Goal: Information Seeking & Learning: Learn about a topic

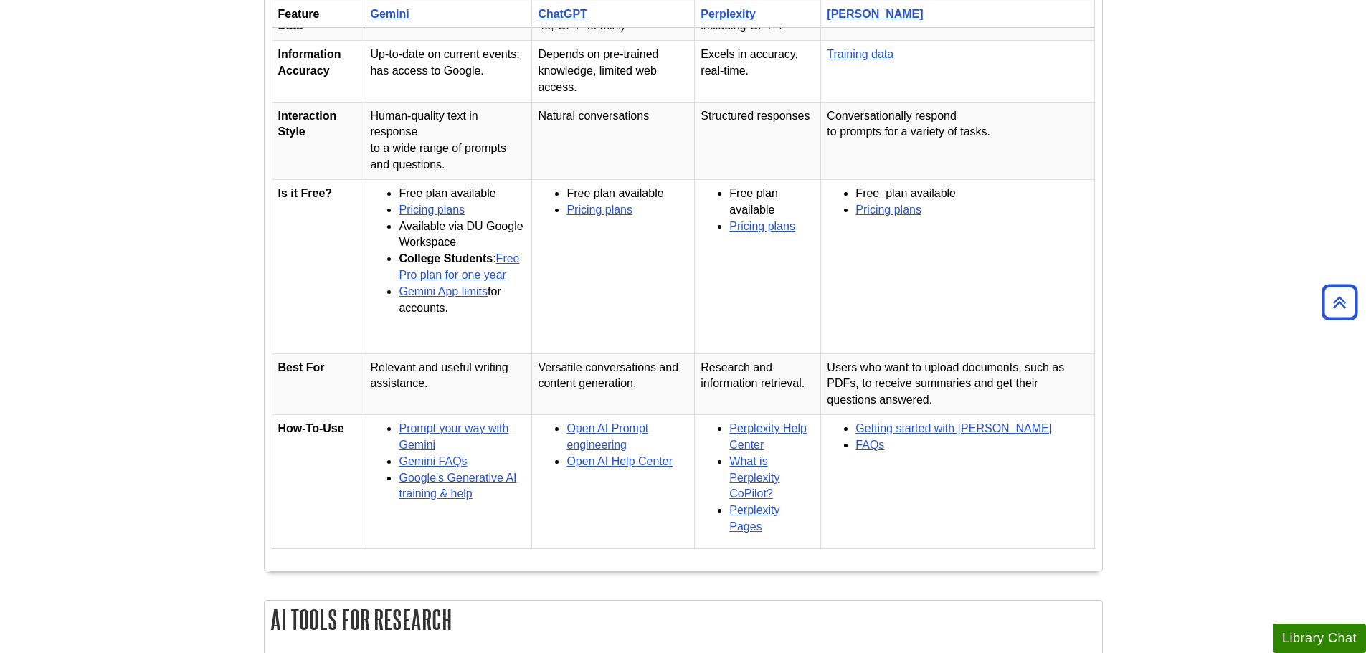
scroll to position [407, 0]
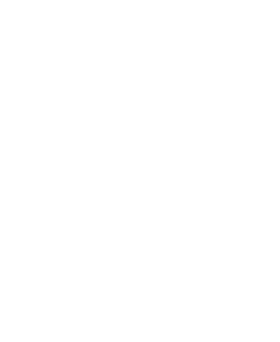
scroll to position [868, 0]
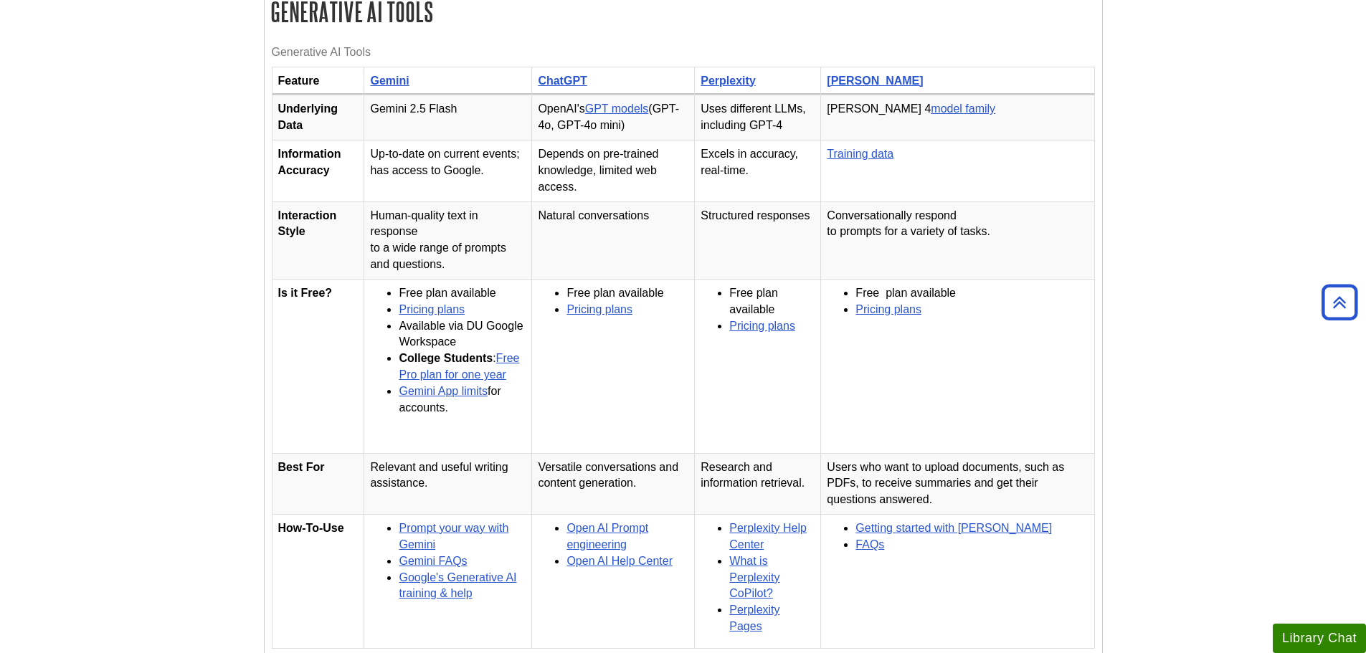
scroll to position [0, 18]
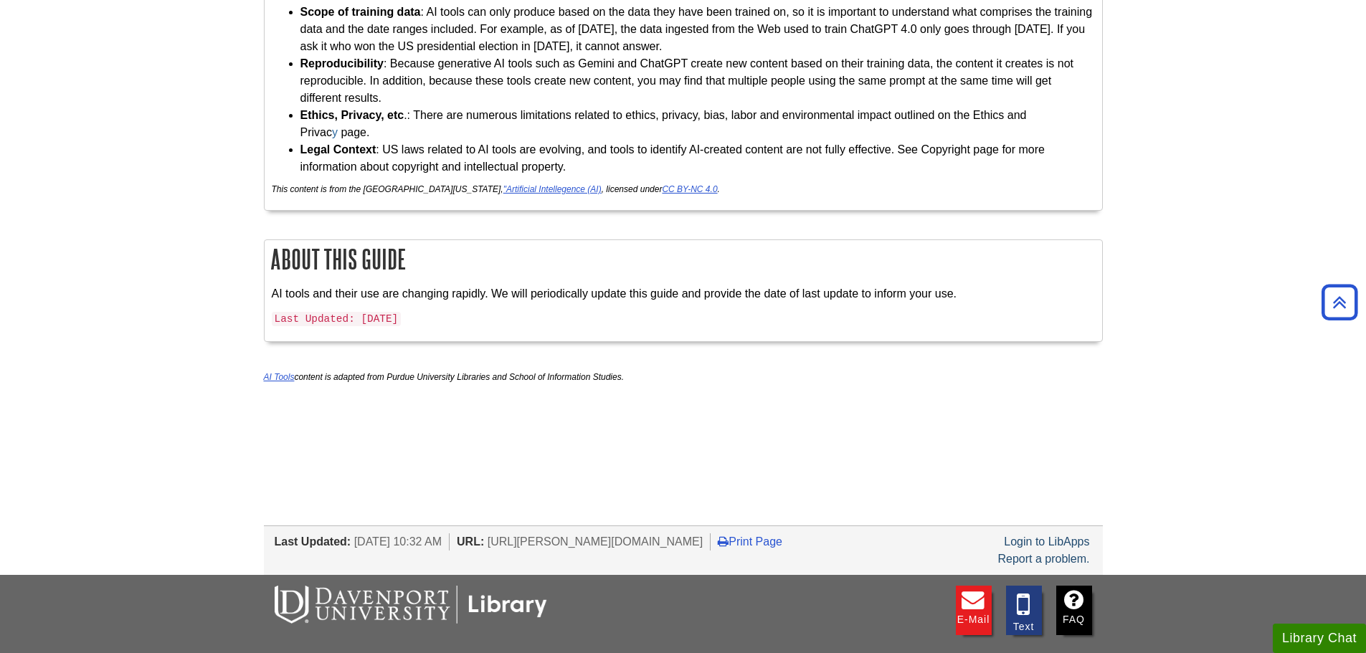
scroll to position [4000, 0]
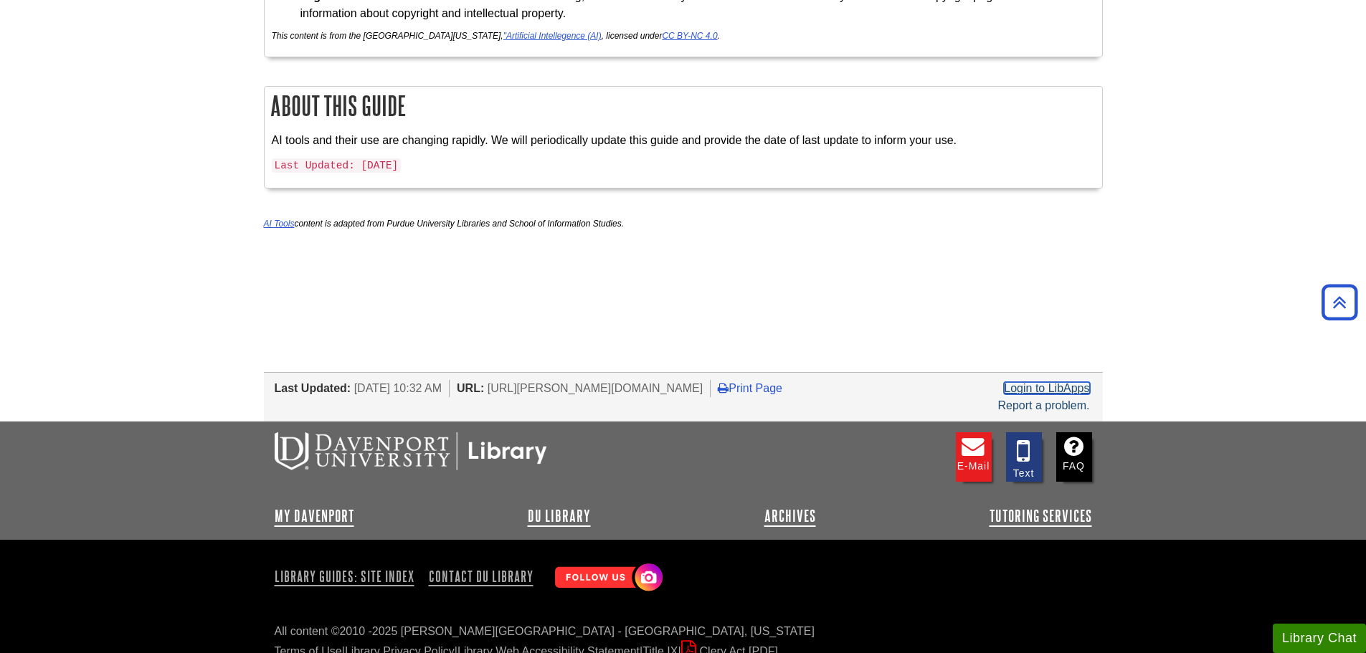
click at [1064, 382] on link "Login to LibApps" at bounding box center [1046, 388] width 85 height 12
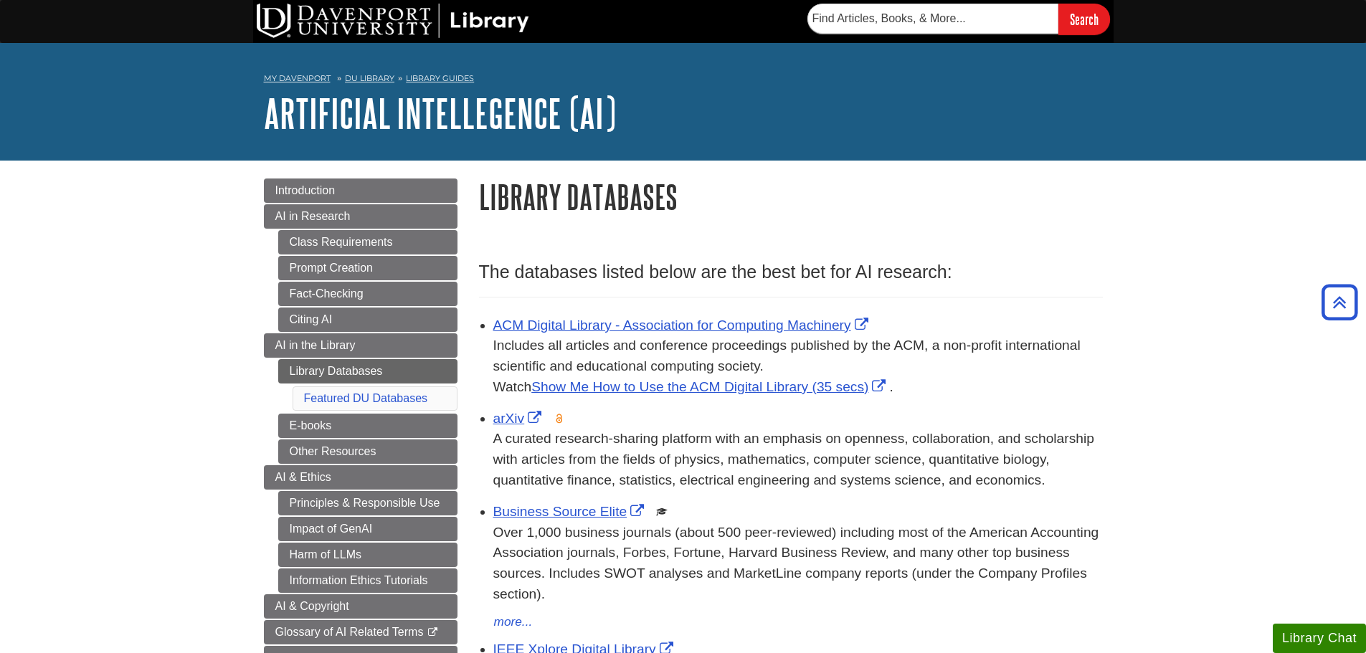
scroll to position [585, 0]
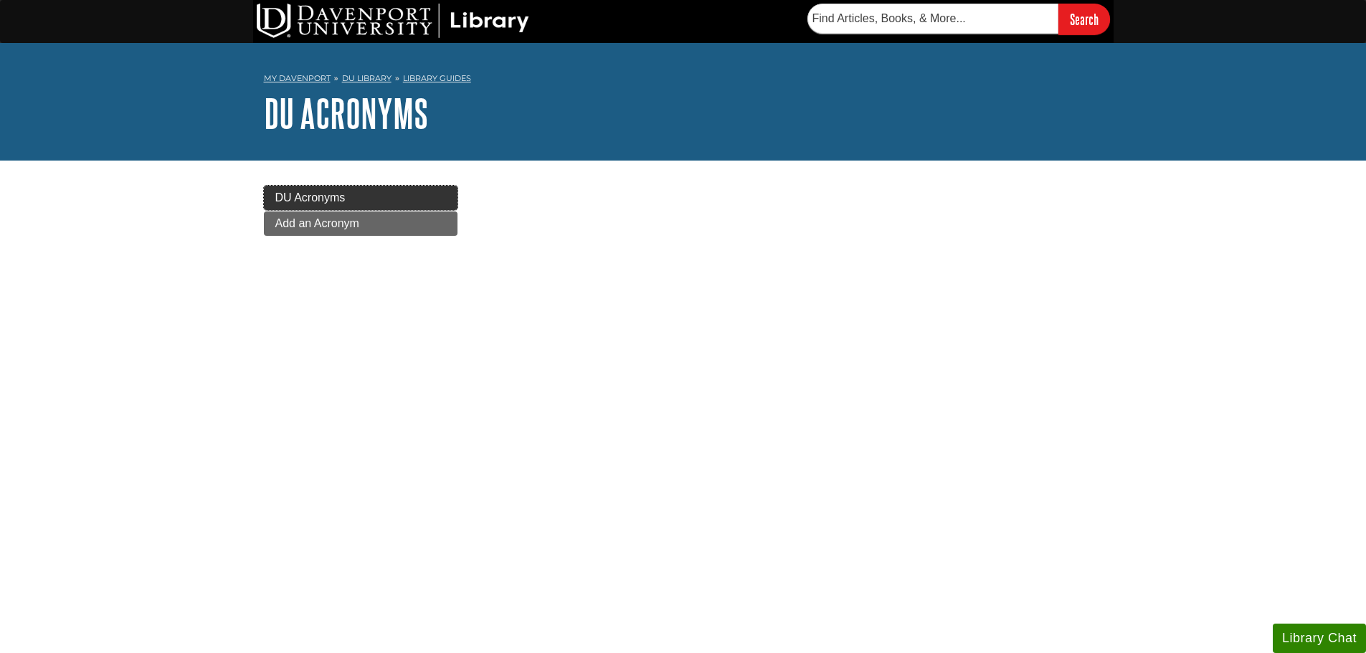
click at [417, 209] on link "DU Acronyms" at bounding box center [361, 198] width 194 height 24
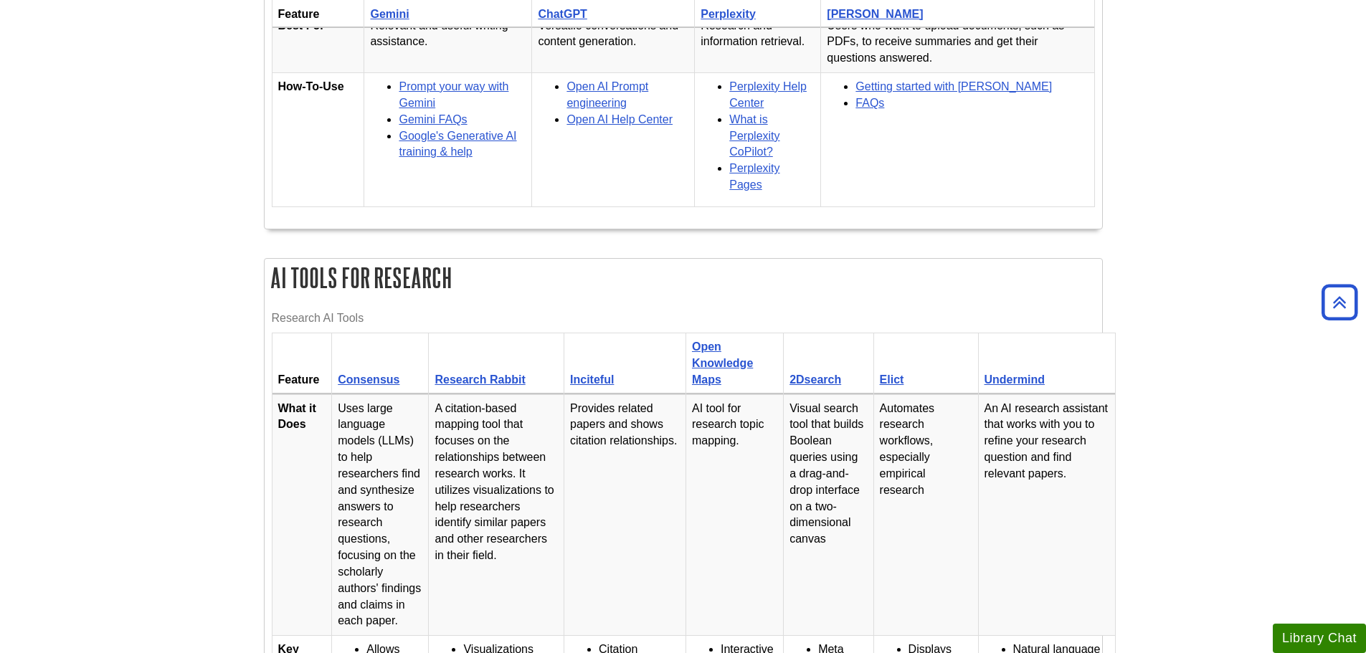
scroll to position [717, 0]
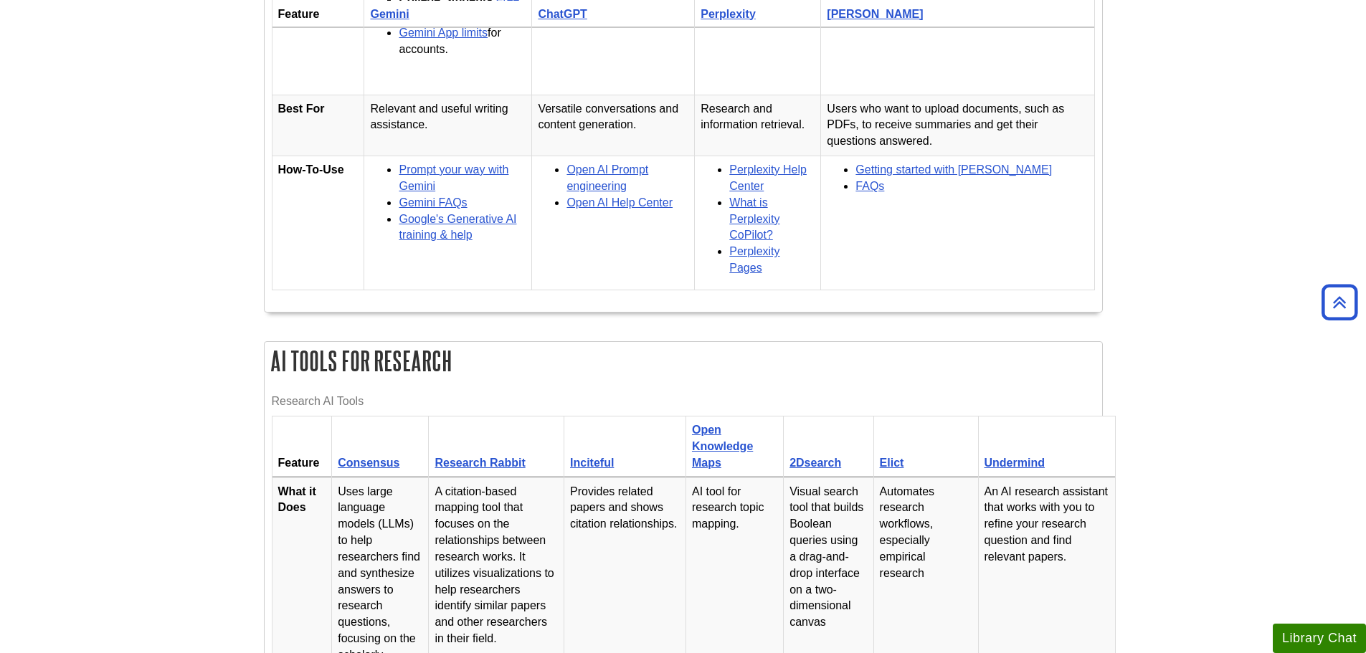
drag, startPoint x: 72, startPoint y: 1, endPoint x: 1172, endPoint y: 573, distance: 1240.1
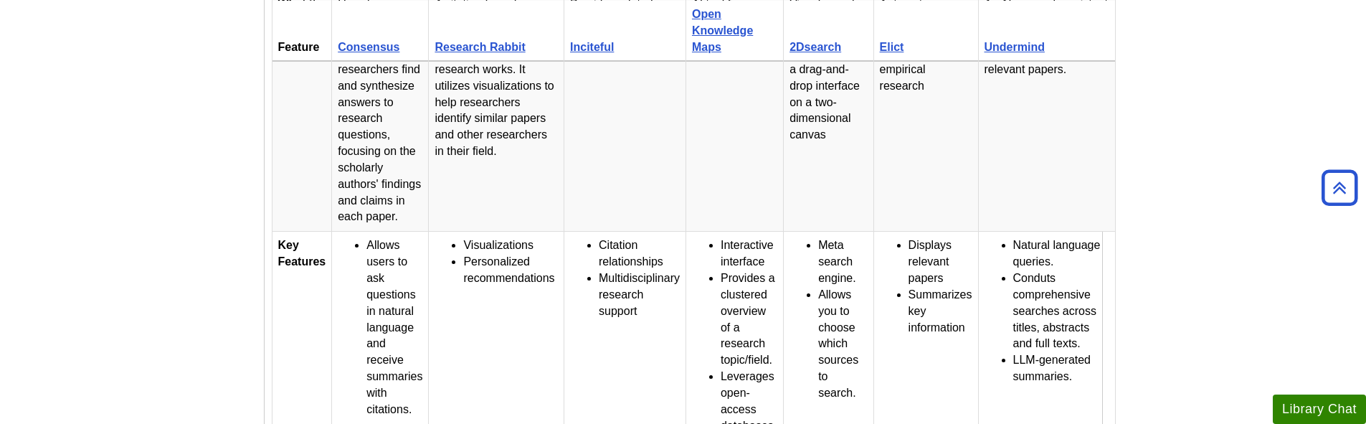
scroll to position [1074, 0]
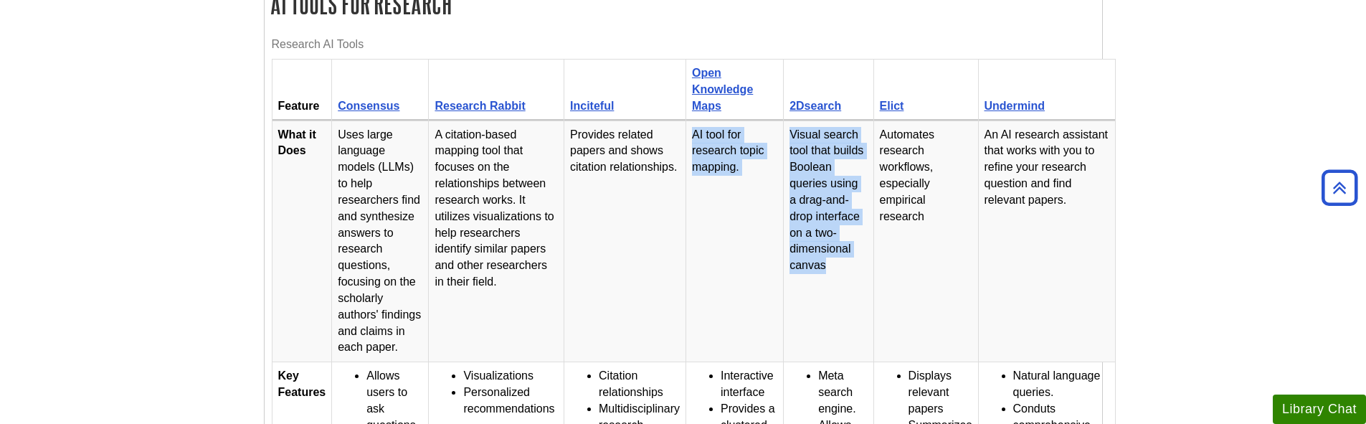
drag, startPoint x: 869, startPoint y: 293, endPoint x: 681, endPoint y: 303, distance: 188.2
click at [681, 303] on tr "What it Does Uses large language models (LLMs) to help researchers find and syn…" at bounding box center [693, 241] width 843 height 242
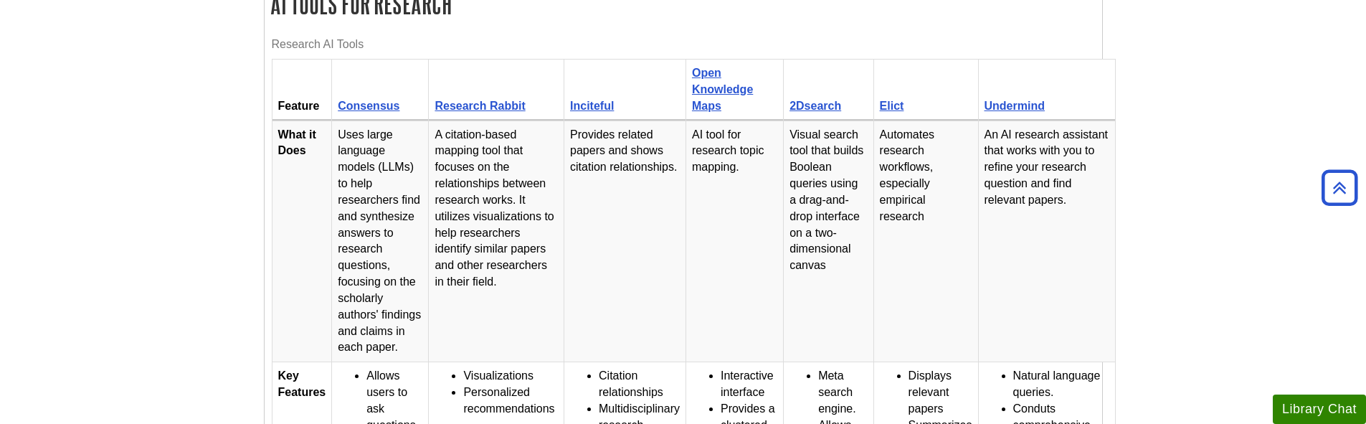
click at [940, 328] on td "Automates research workflows, especially empirical research" at bounding box center [926, 241] width 105 height 242
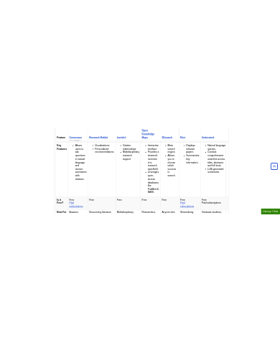
scroll to position [1849, 0]
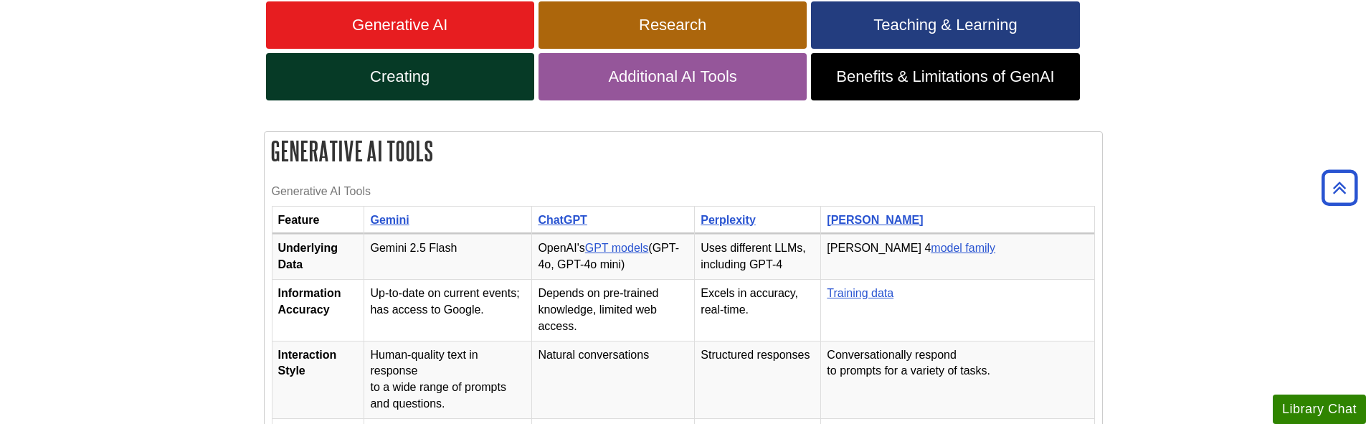
scroll to position [214, 0]
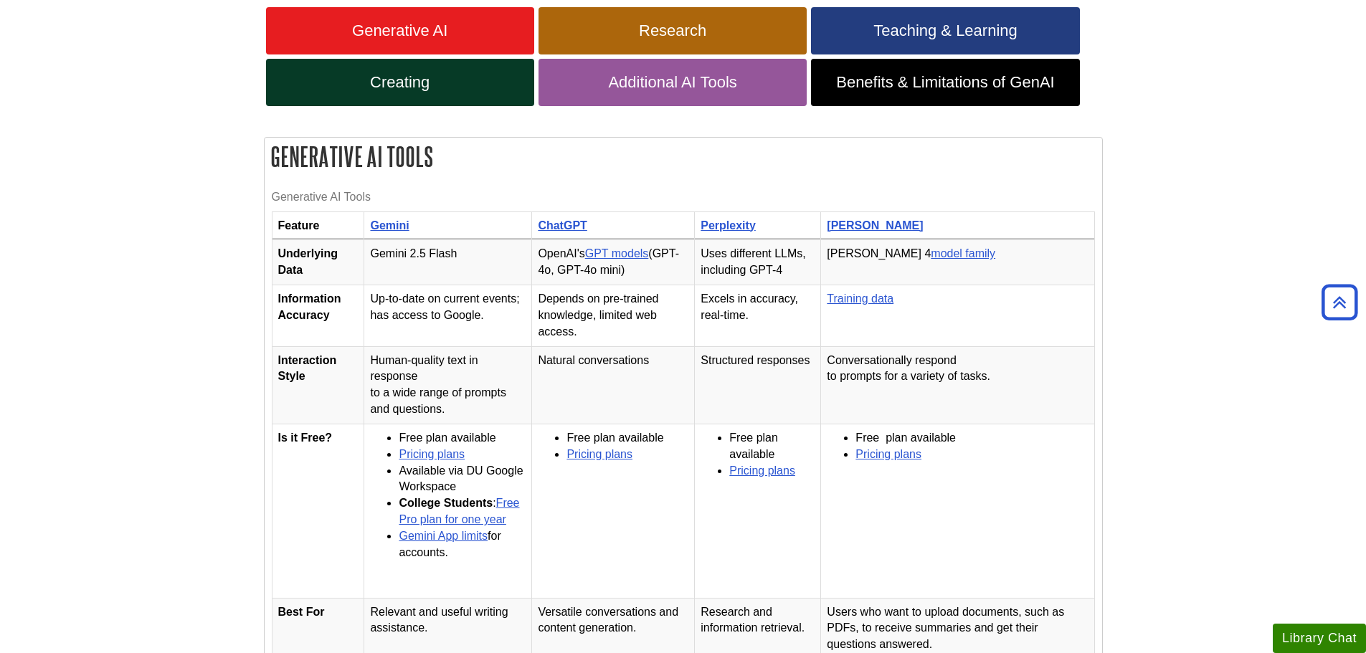
drag, startPoint x: 654, startPoint y: 219, endPoint x: 560, endPoint y: 149, distance: 116.9
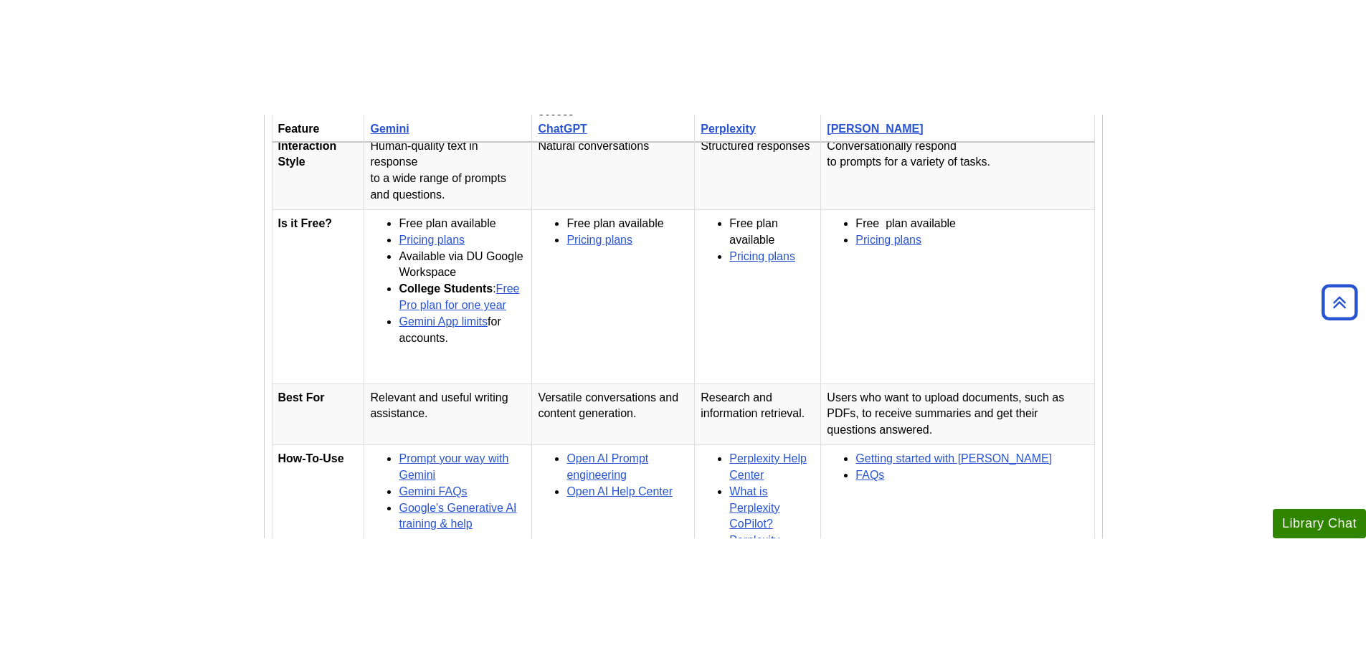
scroll to position [787, 0]
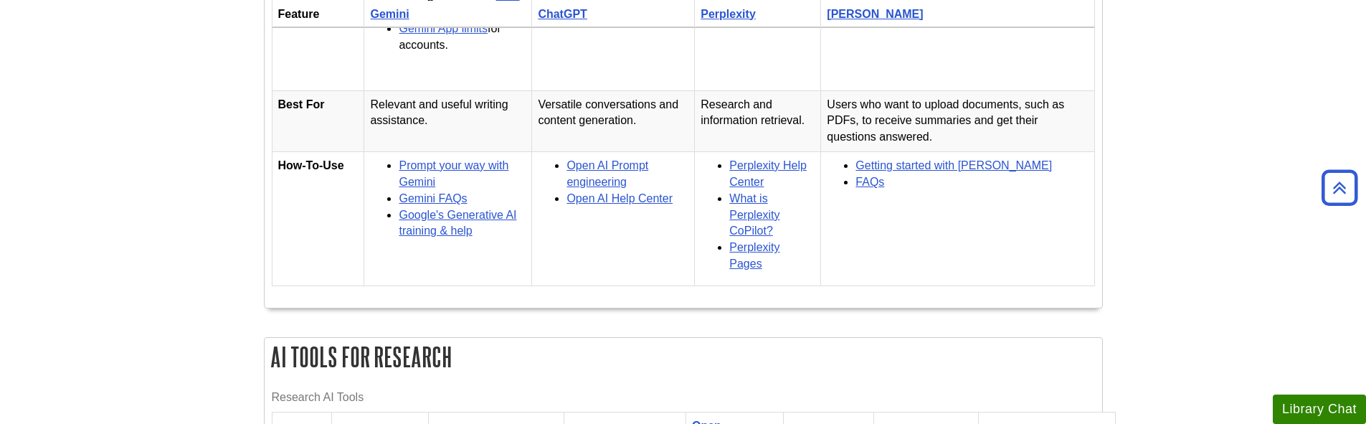
scroll to position [789, 0]
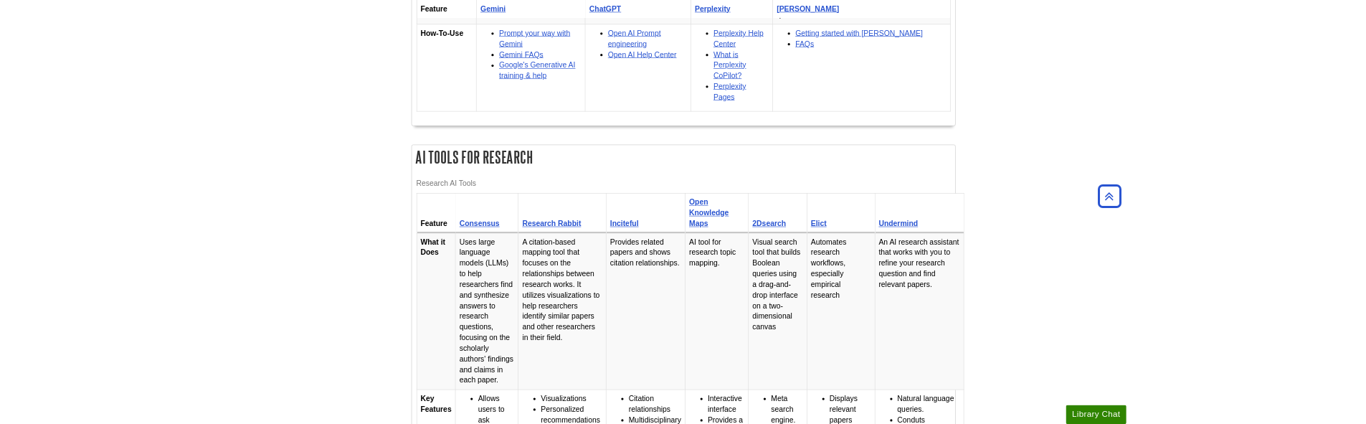
scroll to position [861, 0]
